Goal: Check status: Check status

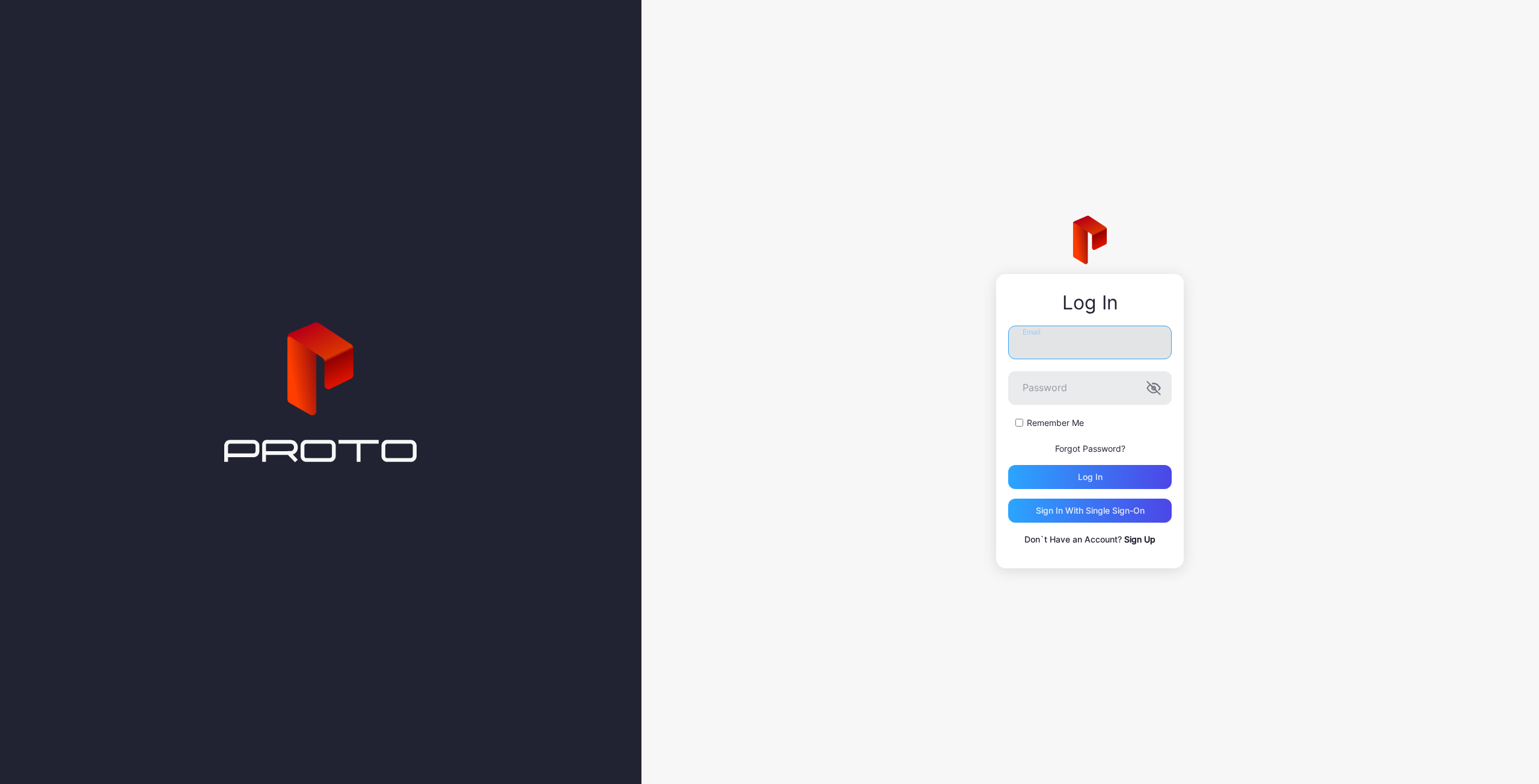
click at [1098, 341] on input "Email" at bounding box center [1089, 342] width 163 height 34
type input "*"
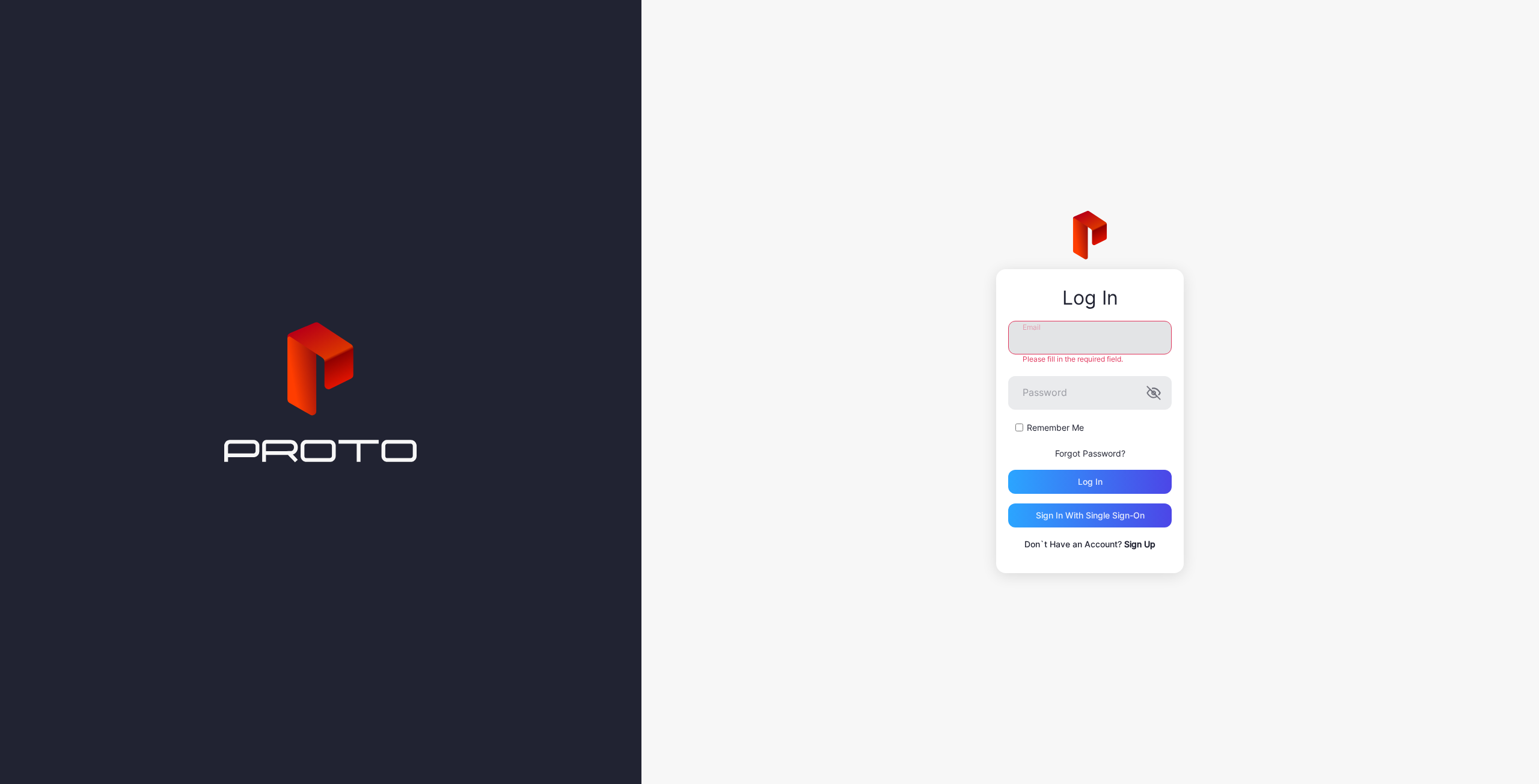
click at [1062, 348] on input "Email" at bounding box center [1089, 338] width 163 height 34
type input "**********"
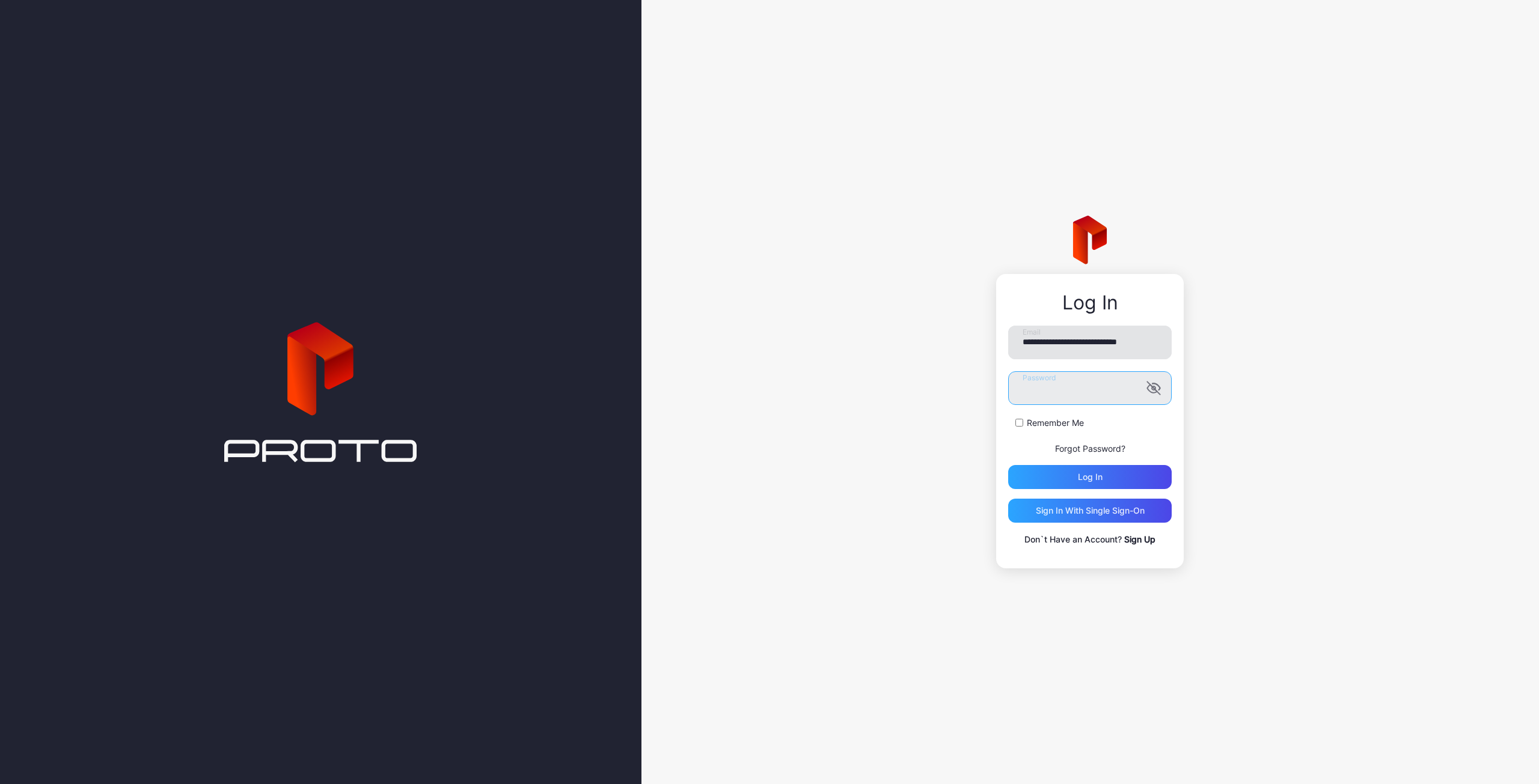
click at [1008, 465] on button "Log in" at bounding box center [1089, 476] width 163 height 24
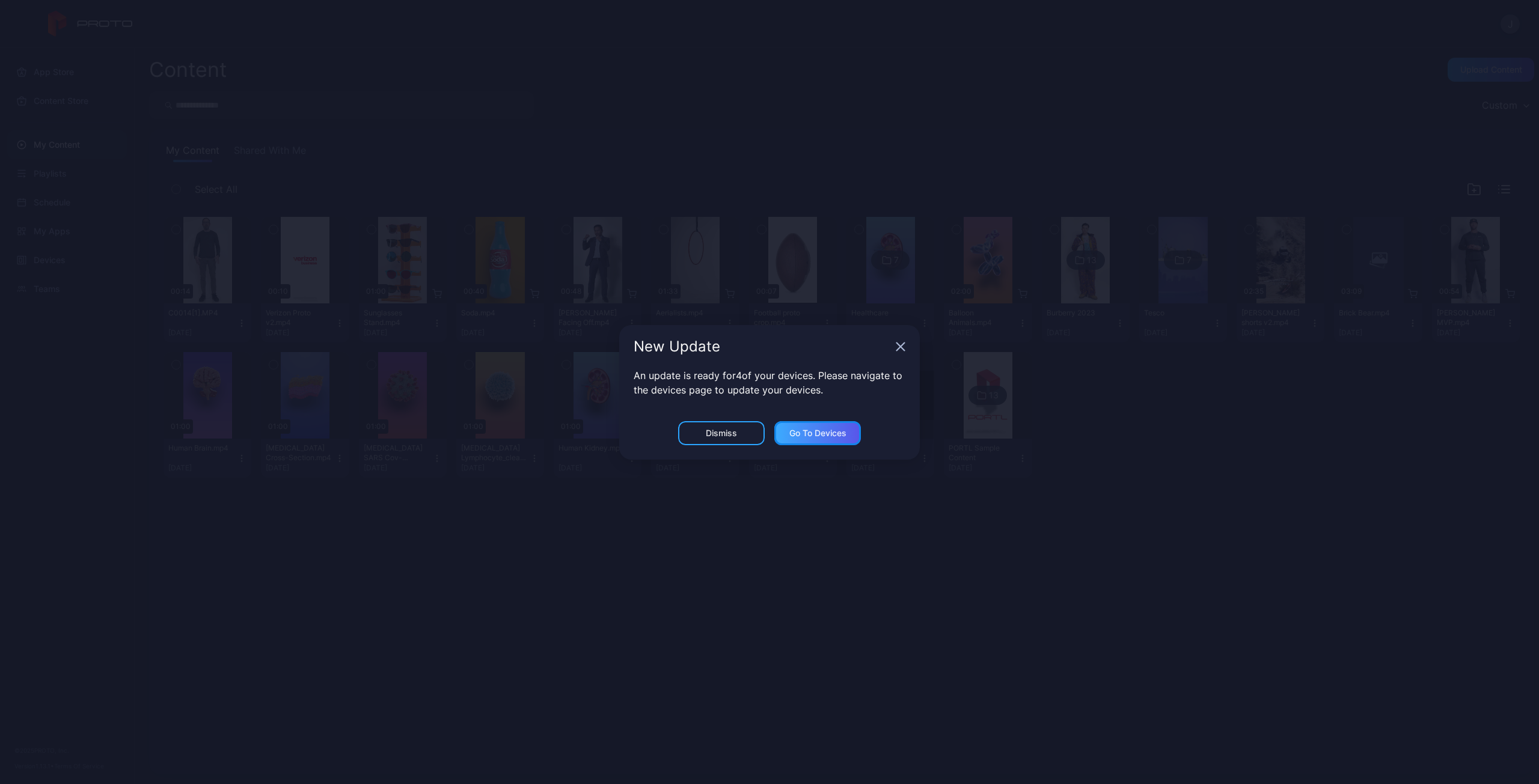
click at [840, 440] on div "Go to devices" at bounding box center [817, 433] width 87 height 24
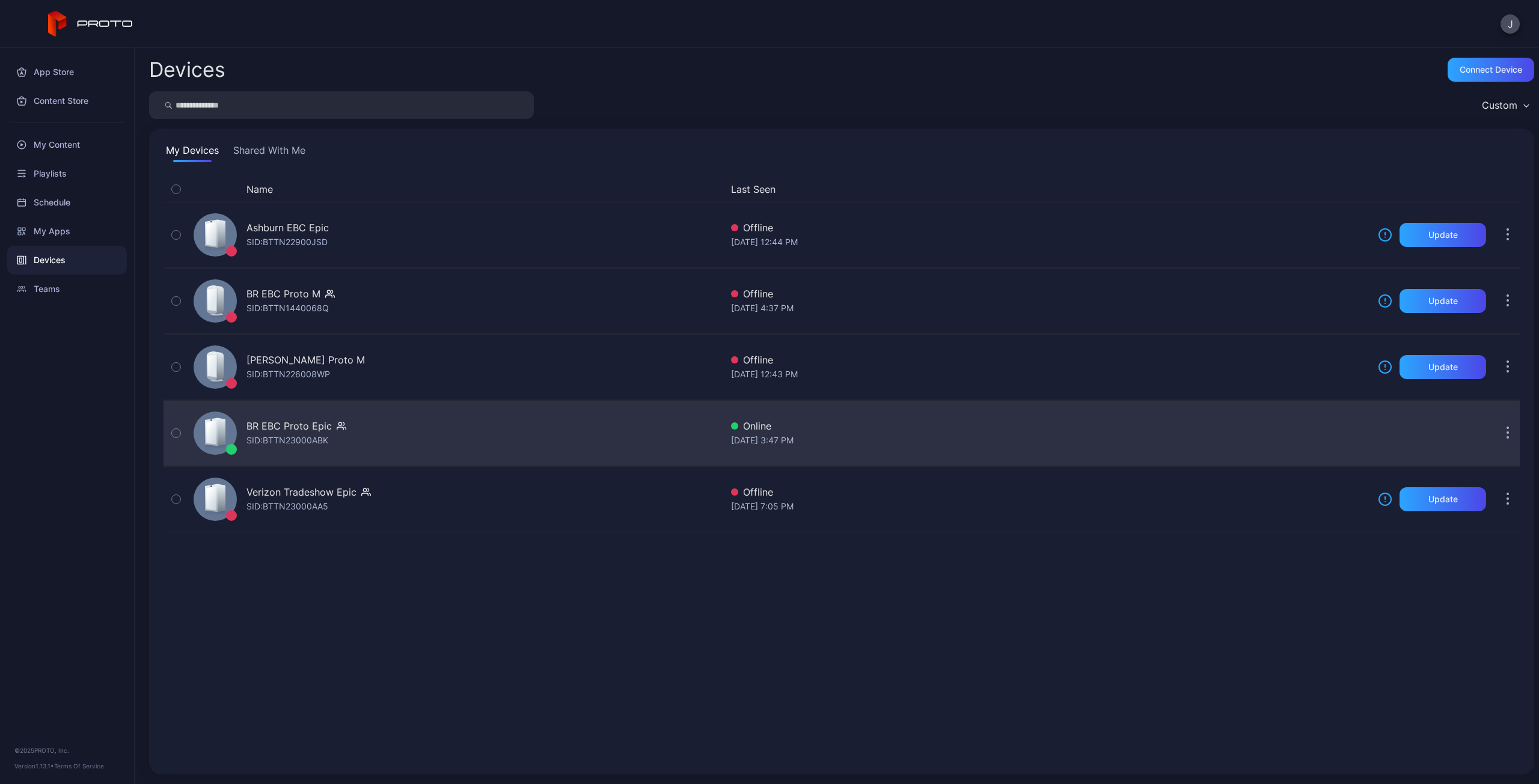
click at [266, 423] on div "BR EBC Proto Epic" at bounding box center [289, 426] width 85 height 15
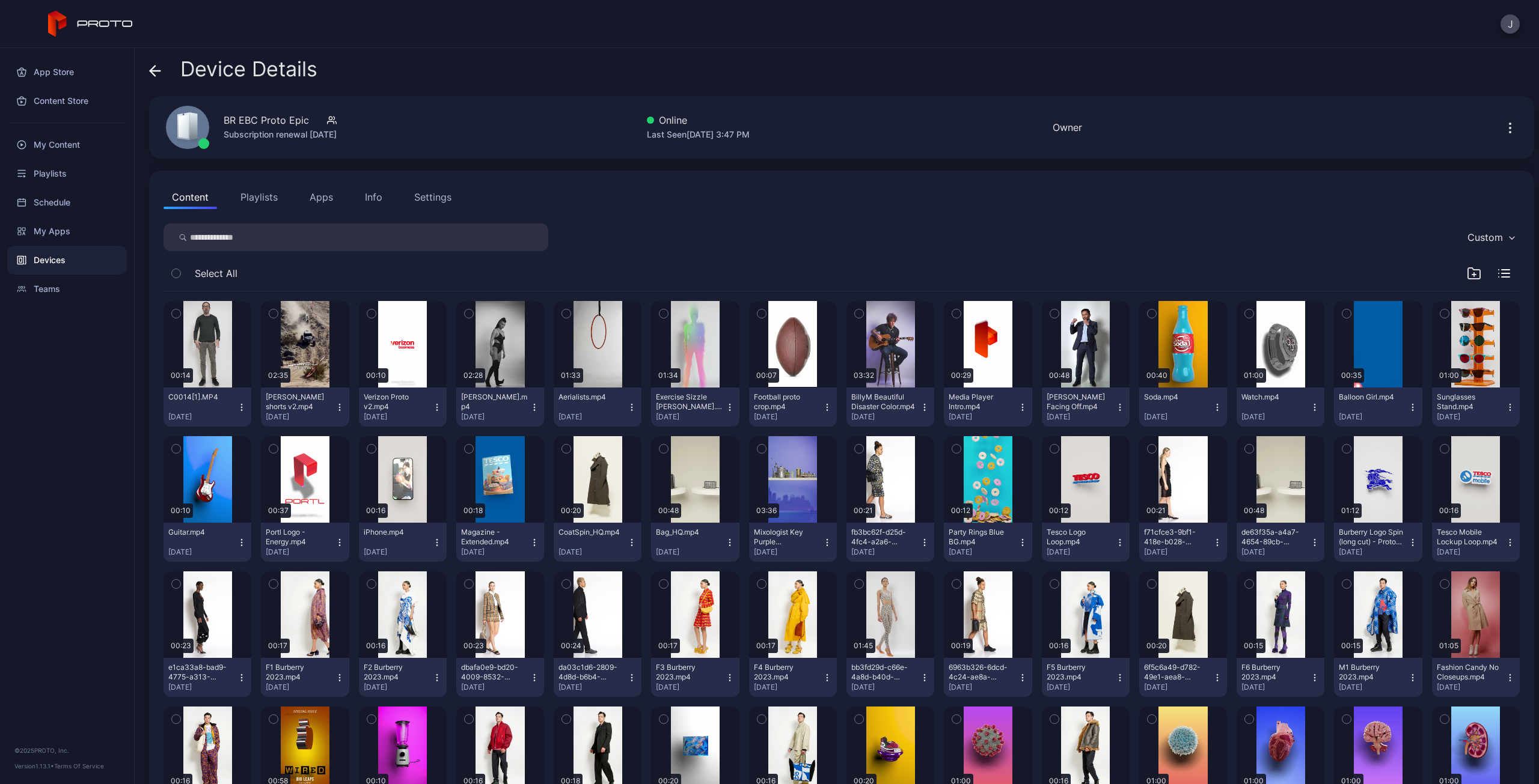
click at [370, 198] on div "Info" at bounding box center [373, 197] width 18 height 15
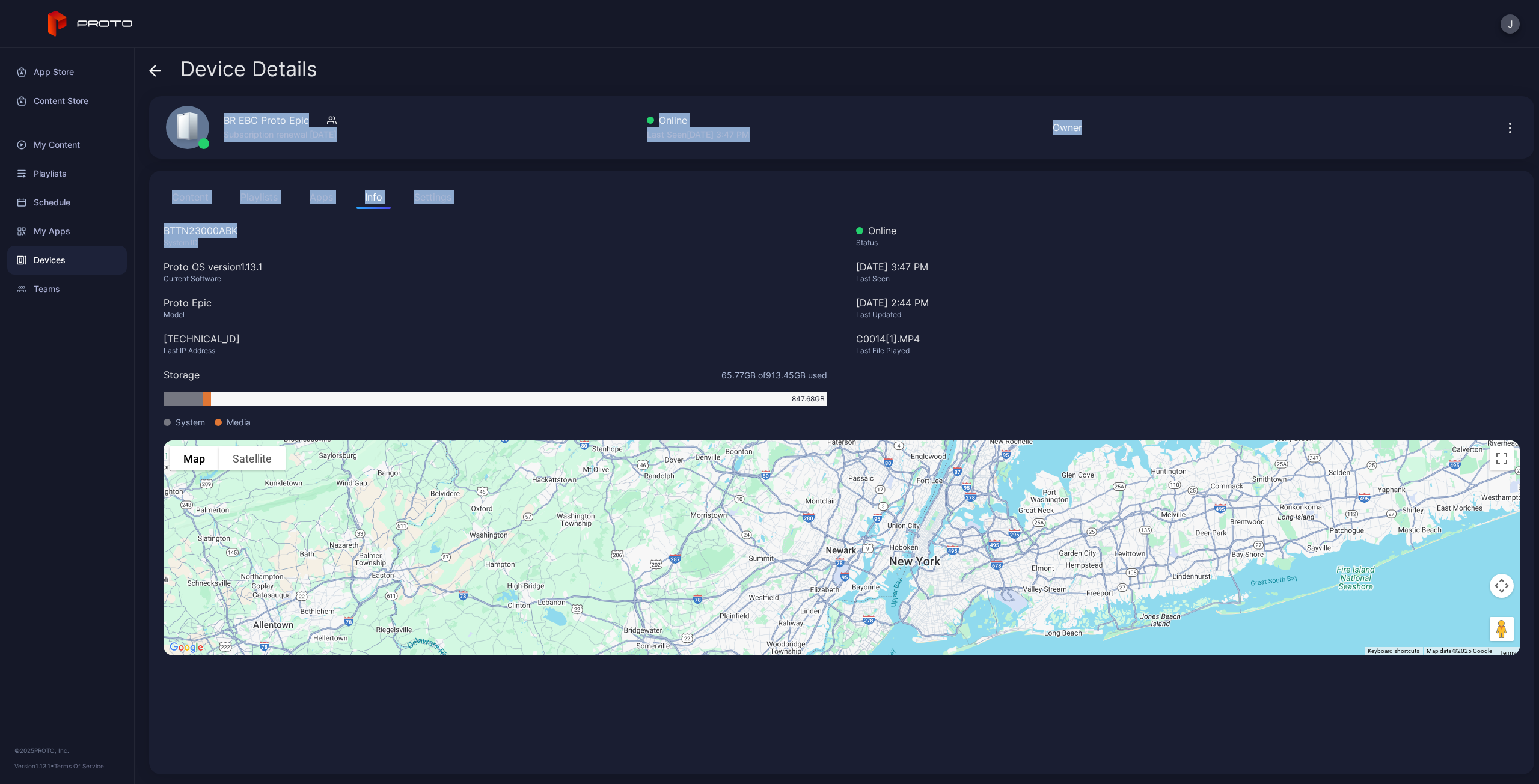
drag, startPoint x: 218, startPoint y: 238, endPoint x: 205, endPoint y: 132, distance: 106.8
click at [205, 132] on div "Device Details BR EBC Proto Epic Subscription renewal [DATE] Online Last Seen […" at bounding box center [837, 416] width 1404 height 736
copy div "BR EBC Proto Epic Subscription renewal [DATE] Online Last Seen [DATE] 3:47 PM O…"
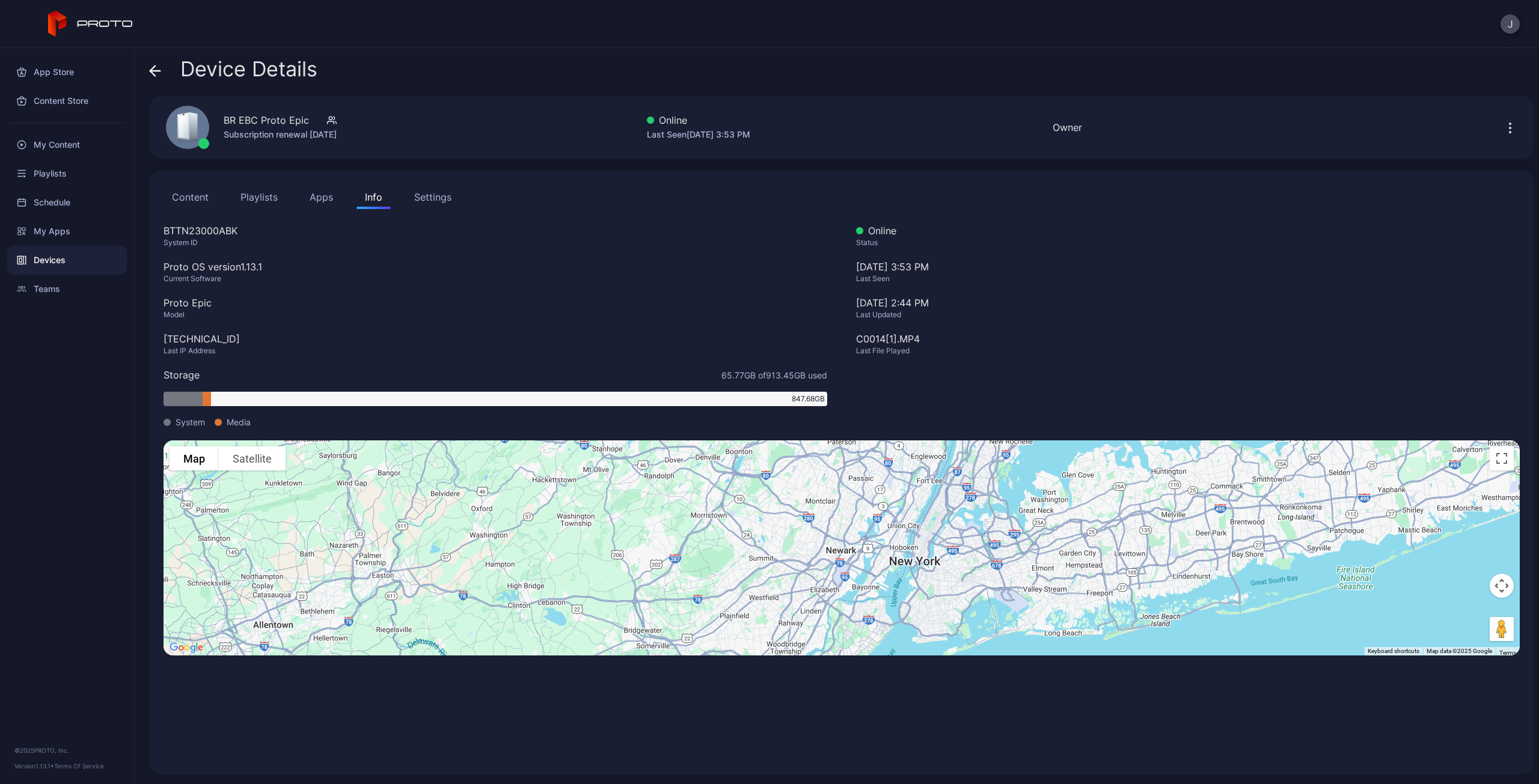
click at [149, 68] on icon at bounding box center [156, 71] width 12 height 12
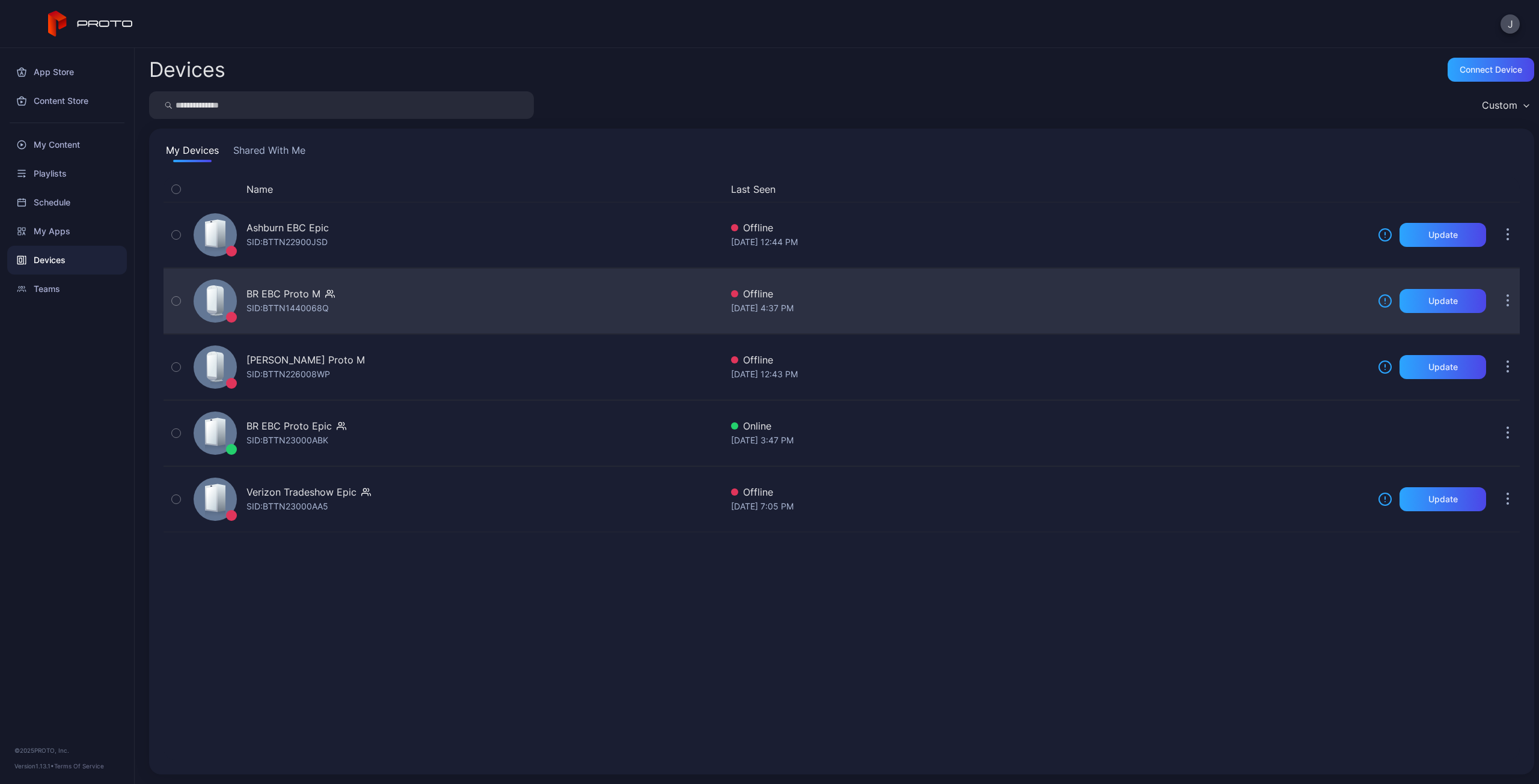
click at [397, 305] on div "BR EBC Proto M SID: BTTN1440068Q" at bounding box center [454, 301] width 532 height 60
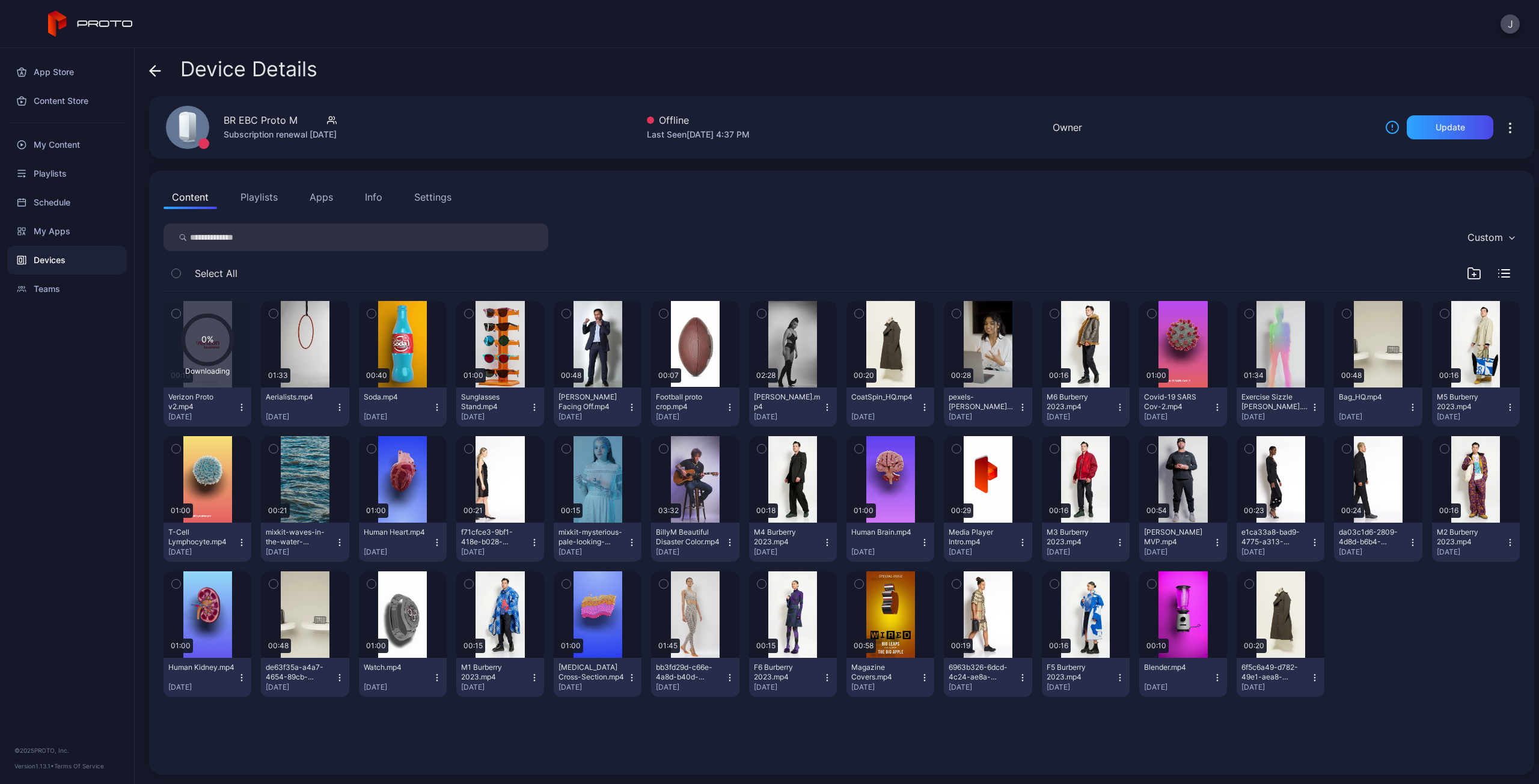
click at [229, 119] on div "BR EBC Proto M" at bounding box center [260, 120] width 74 height 15
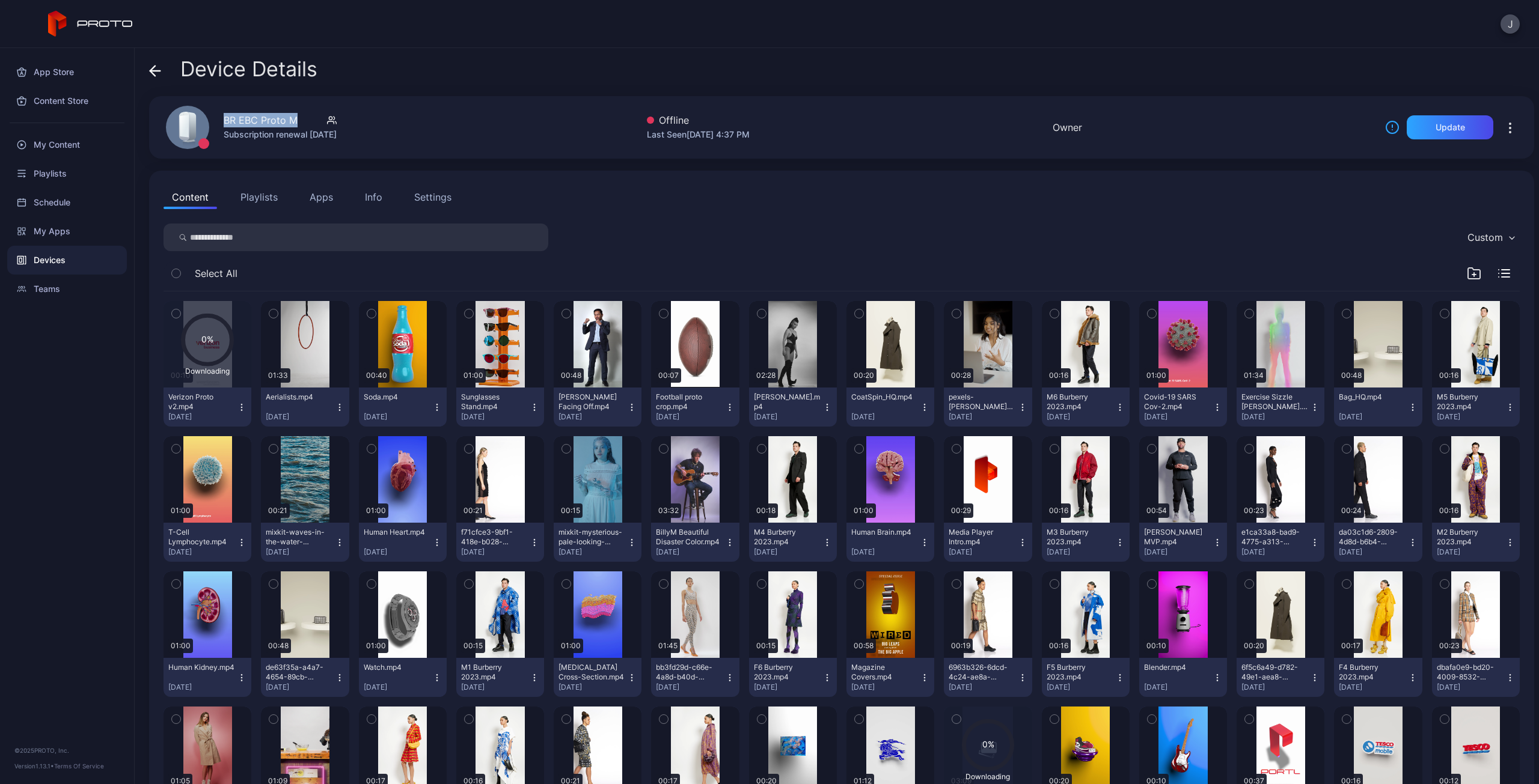
drag, startPoint x: 229, startPoint y: 119, endPoint x: 290, endPoint y: 119, distance: 61.0
click at [290, 119] on div "BR EBC Proto M" at bounding box center [260, 120] width 74 height 15
copy div "BR EBC Proto M"
click at [1503, 130] on icon "button" at bounding box center [1510, 128] width 15 height 15
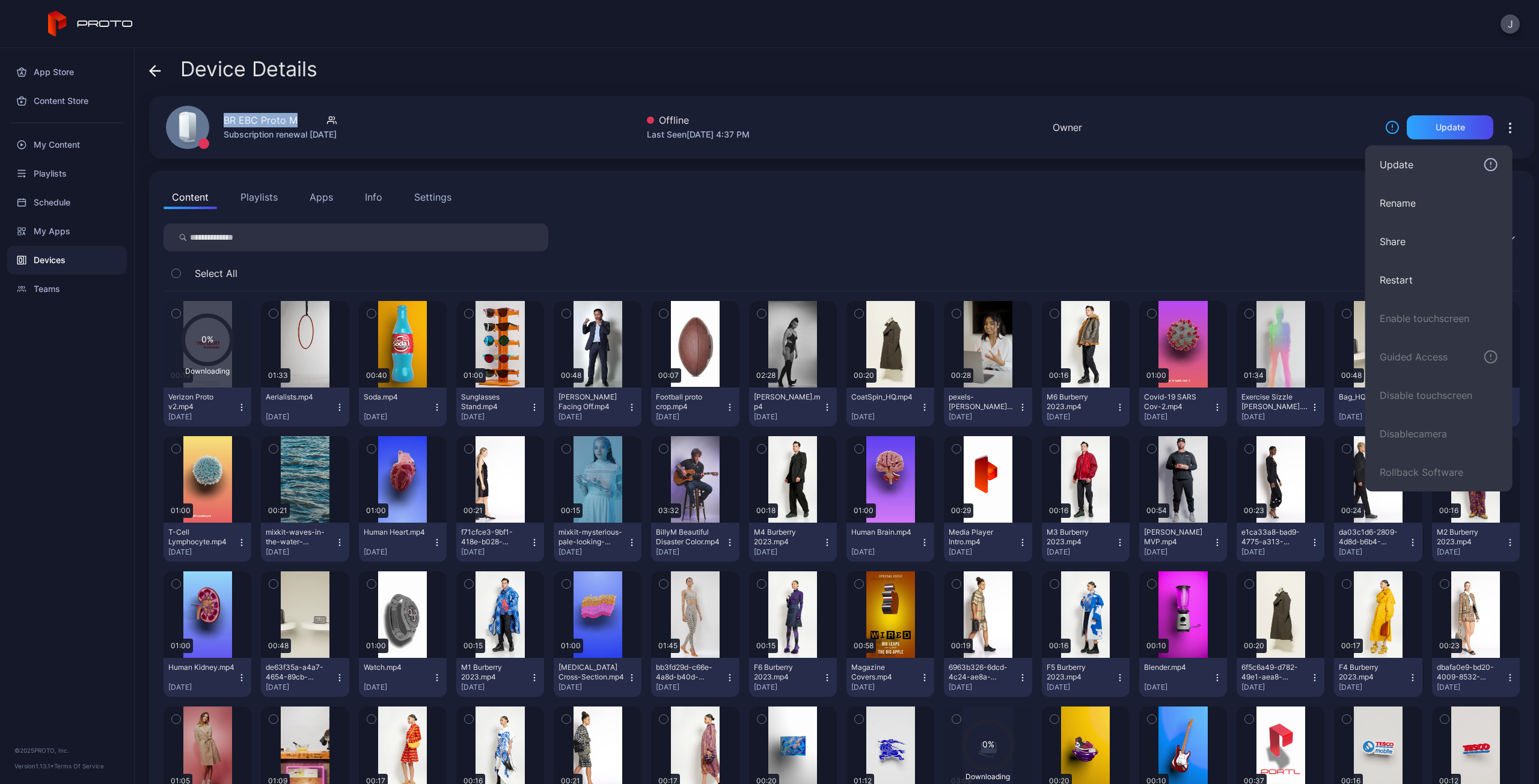
click at [376, 191] on div "Info" at bounding box center [373, 197] width 18 height 15
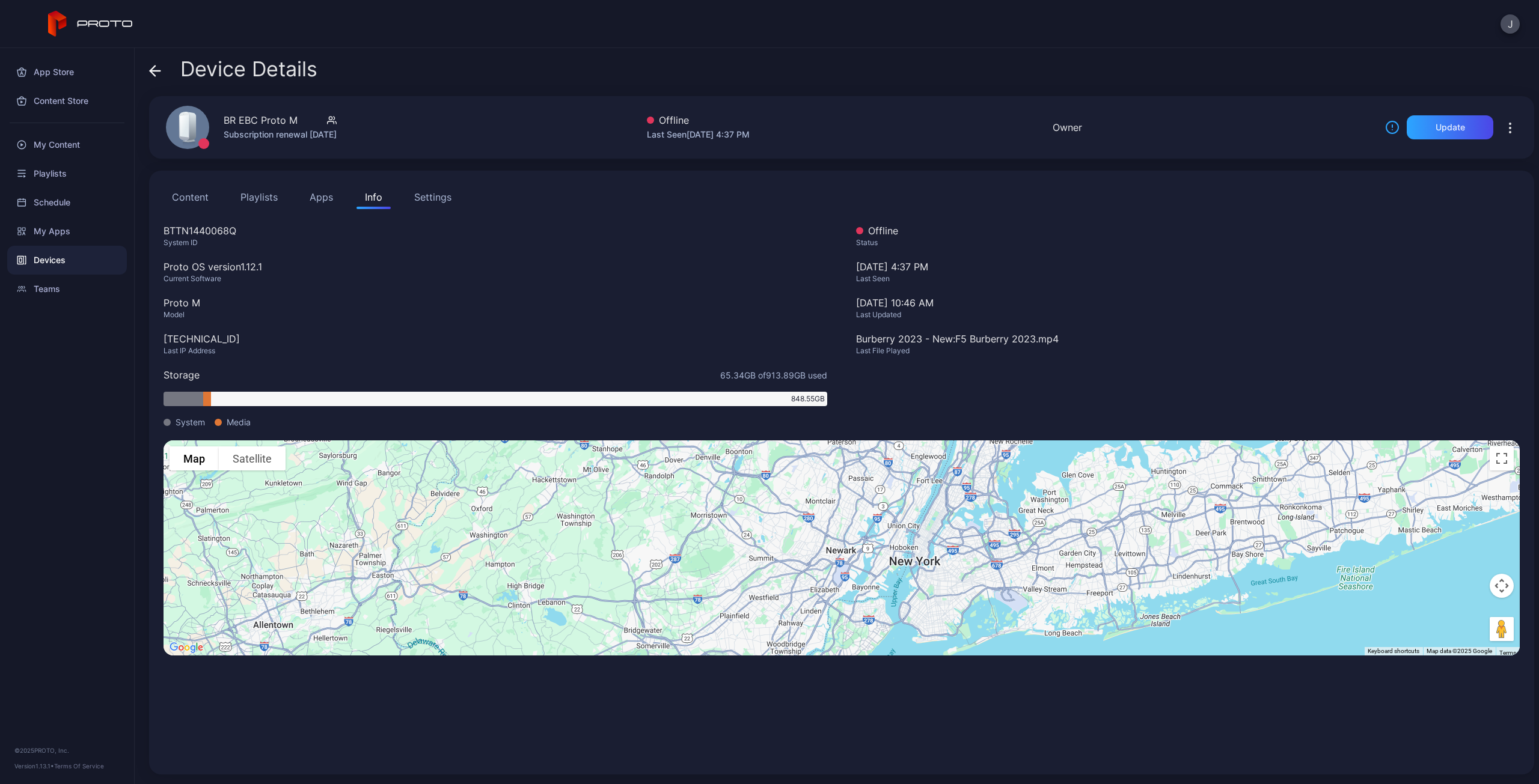
click at [184, 233] on div "BTTN1440068Q" at bounding box center [495, 230] width 663 height 15
copy div "BTTN1440068Q"
click at [1503, 126] on icon "button" at bounding box center [1510, 128] width 15 height 15
click at [1256, 204] on div "Content Playlists Apps Info Settings" at bounding box center [841, 197] width 1356 height 24
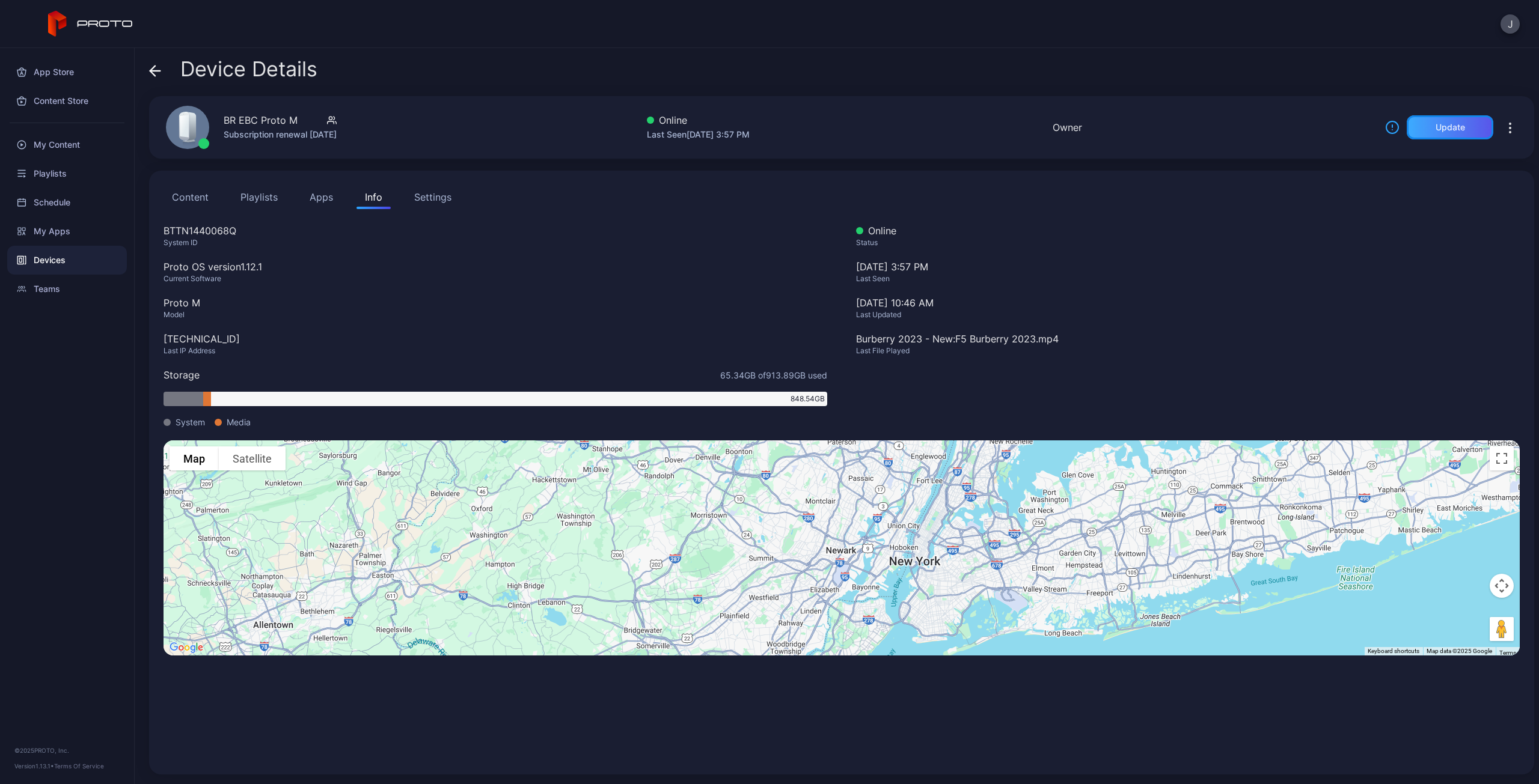
click at [1436, 126] on div "Update" at bounding box center [1450, 127] width 29 height 10
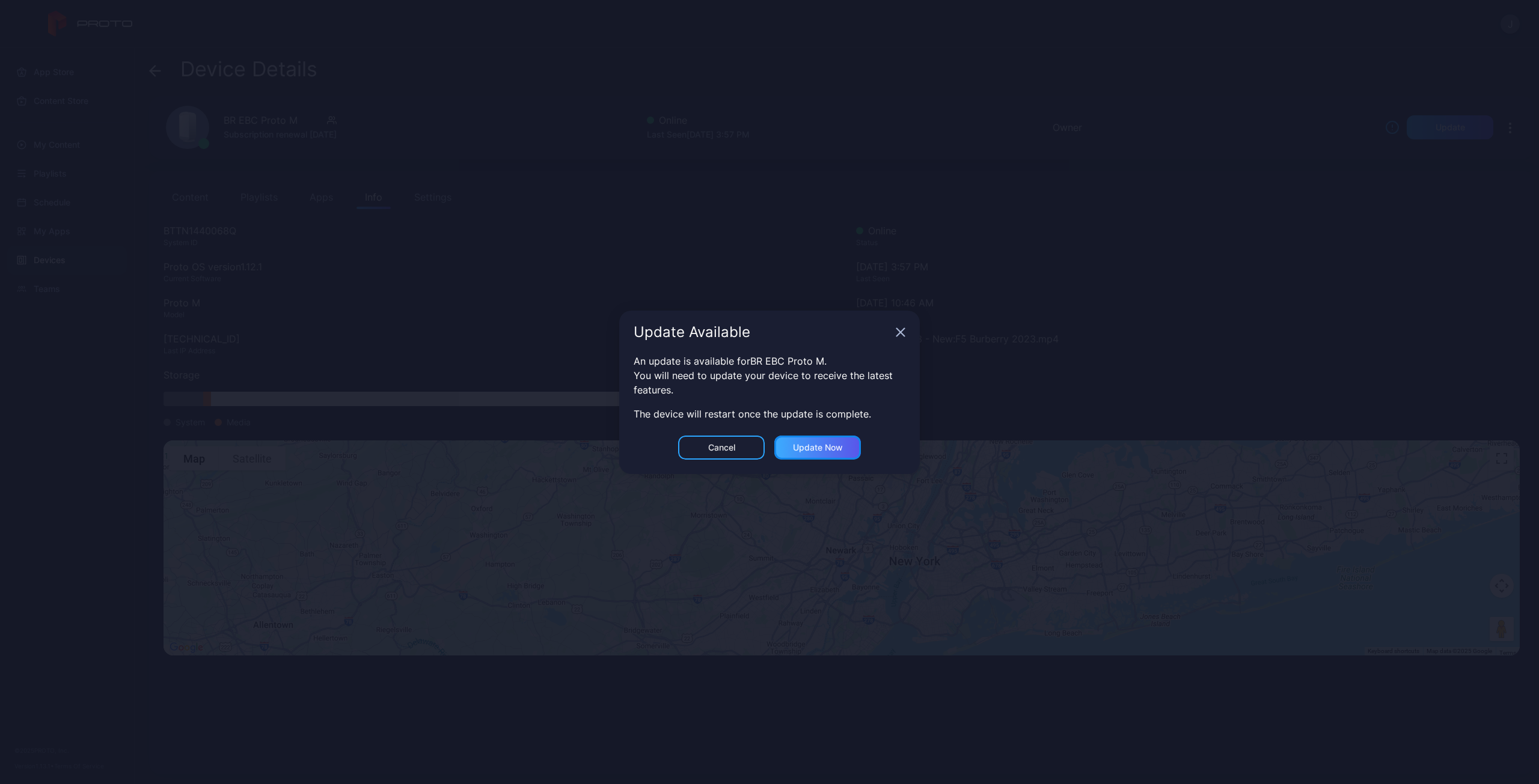
click at [814, 448] on div "Update now" at bounding box center [817, 447] width 50 height 10
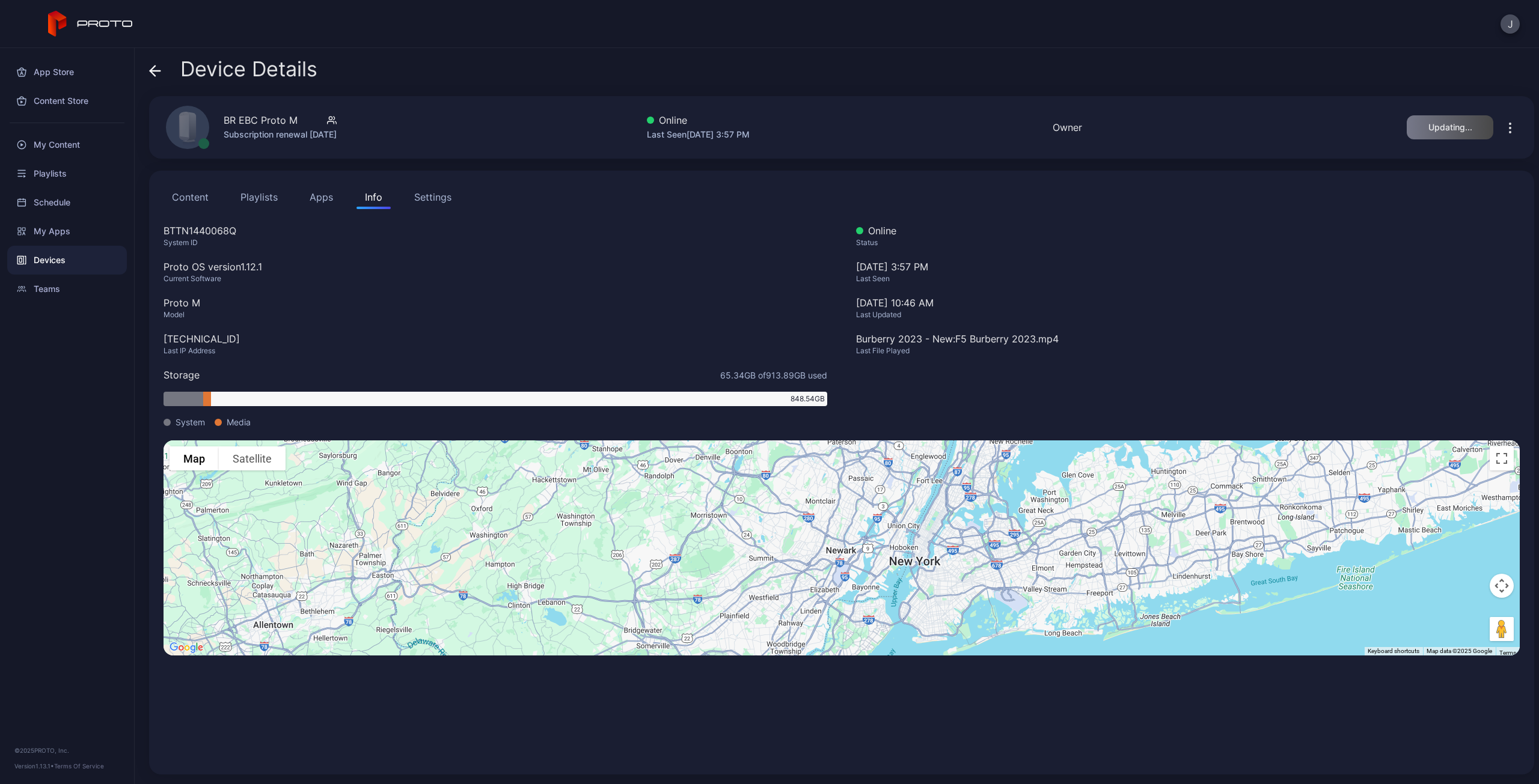
click at [325, 205] on button "Apps" at bounding box center [321, 197] width 41 height 24
